Goal: Information Seeking & Learning: Learn about a topic

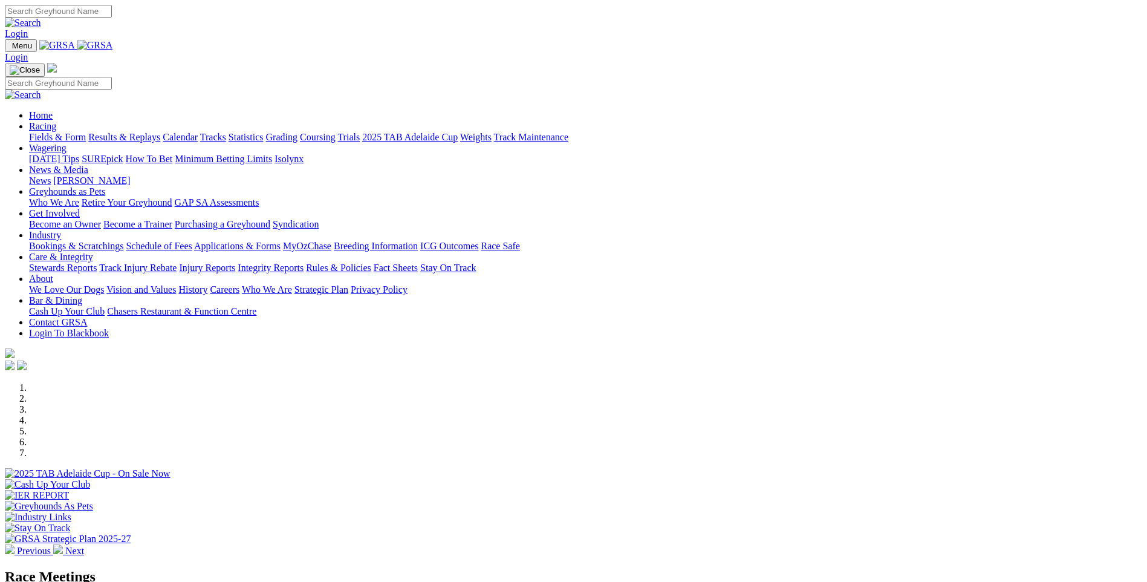
click at [88, 165] on link "News & Media" at bounding box center [58, 170] width 59 height 10
click at [130, 175] on link "[PERSON_NAME]" at bounding box center [91, 180] width 77 height 10
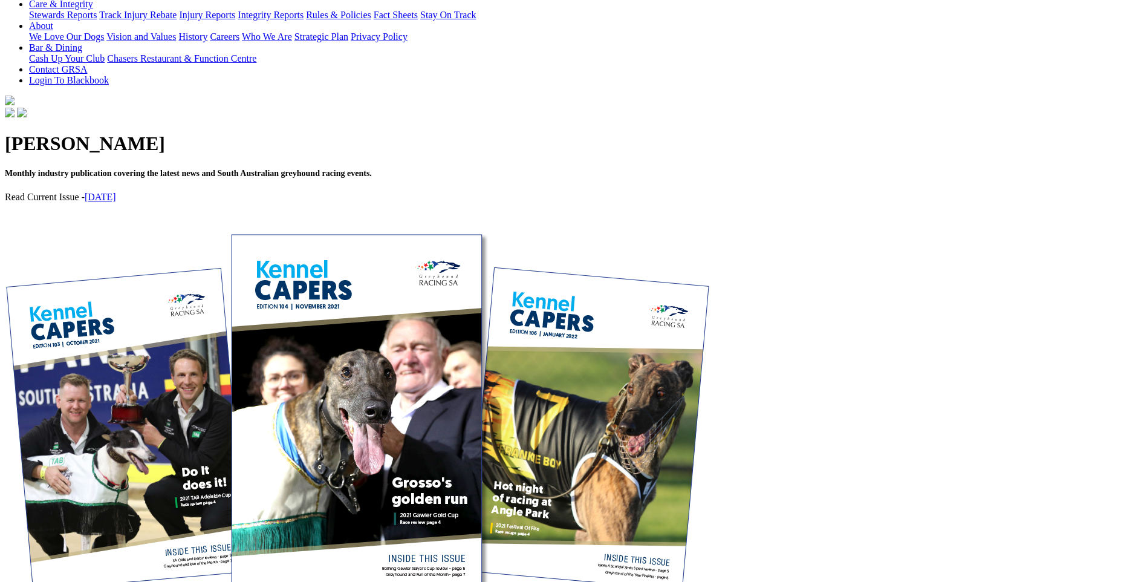
scroll to position [302, 0]
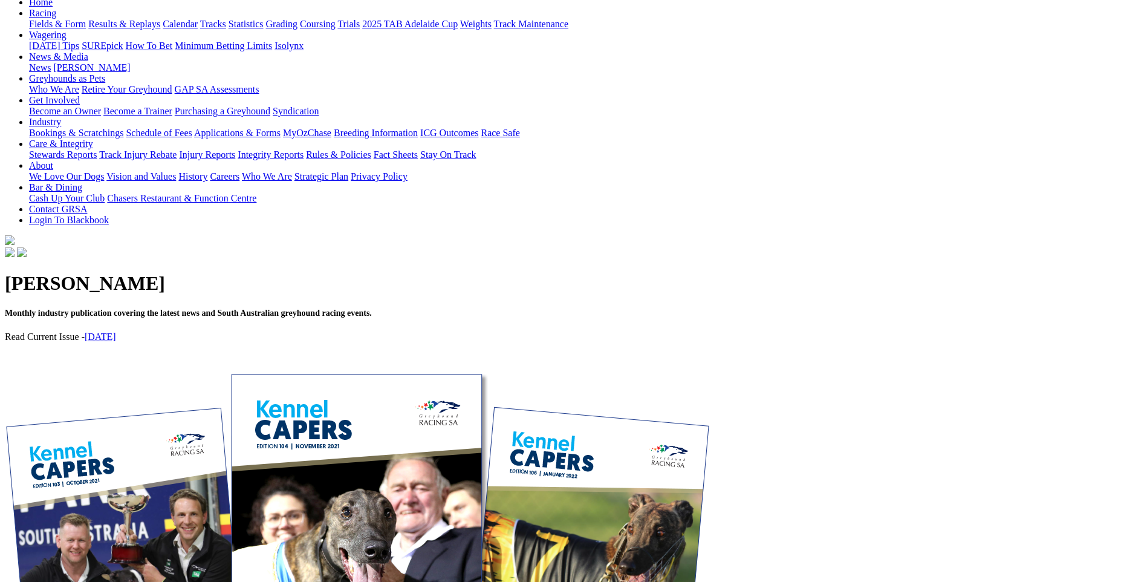
scroll to position [242, 0]
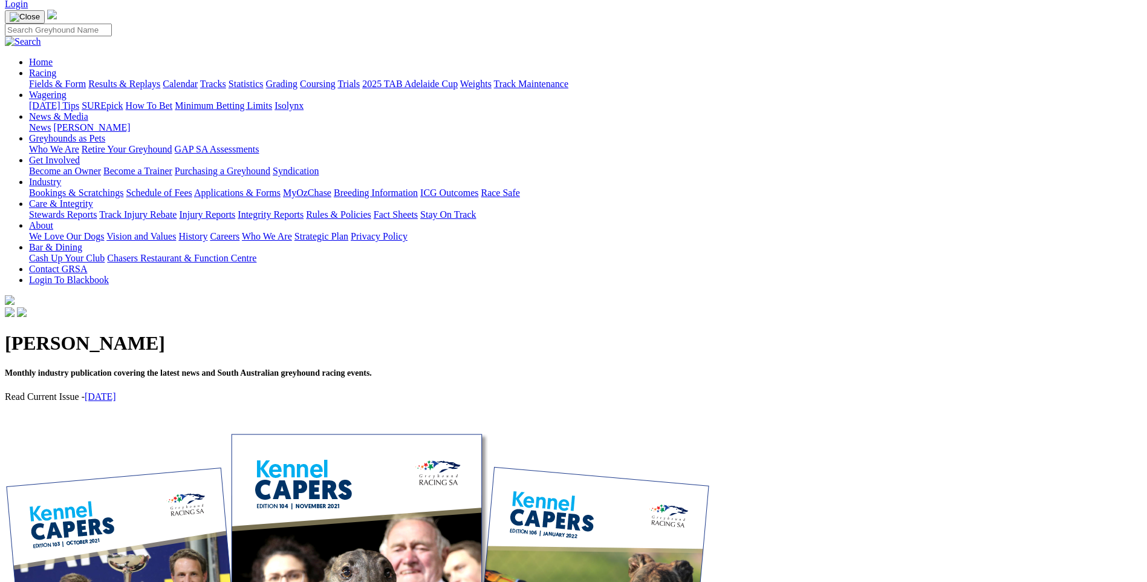
scroll to position [181, 0]
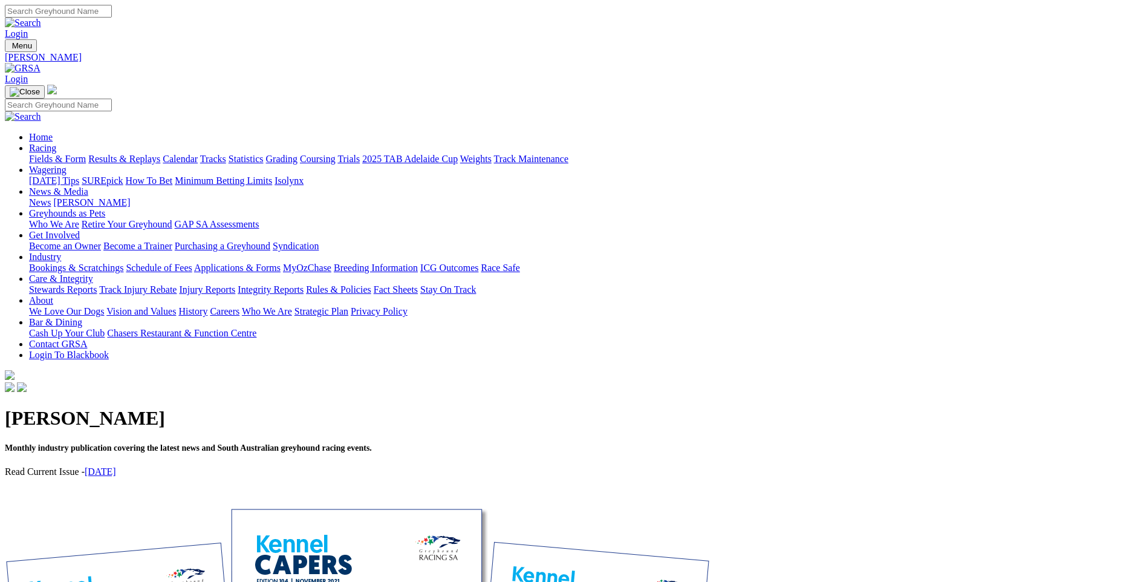
scroll to position [302, 0]
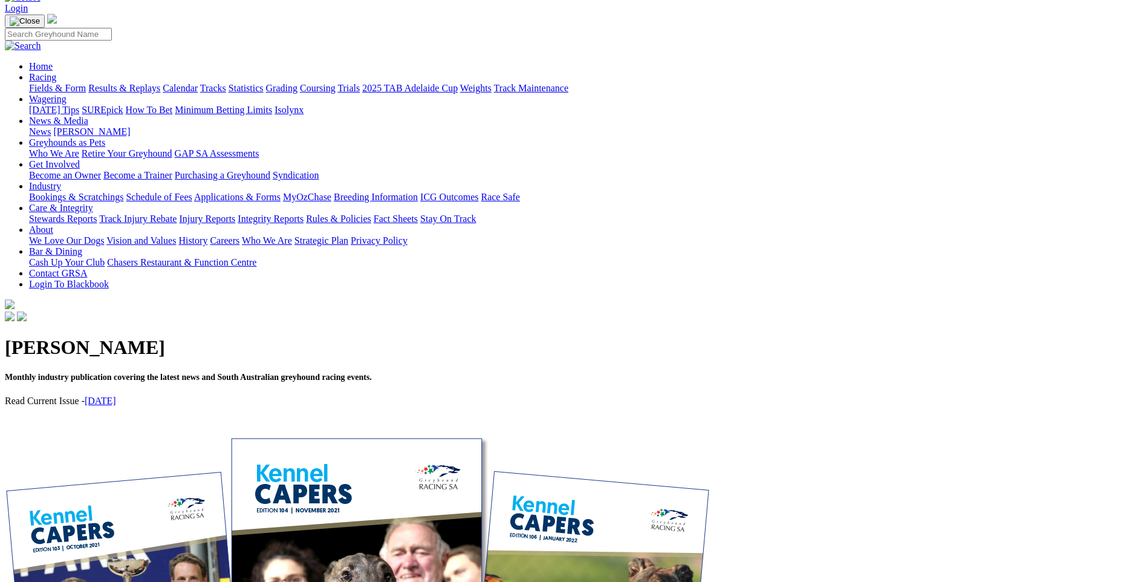
scroll to position [181, 0]
